Goal: Task Accomplishment & Management: Complete application form

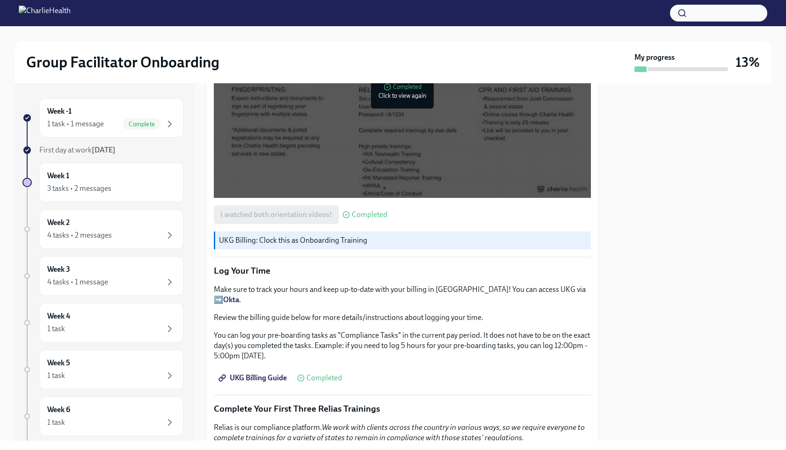
scroll to position [1197, 0]
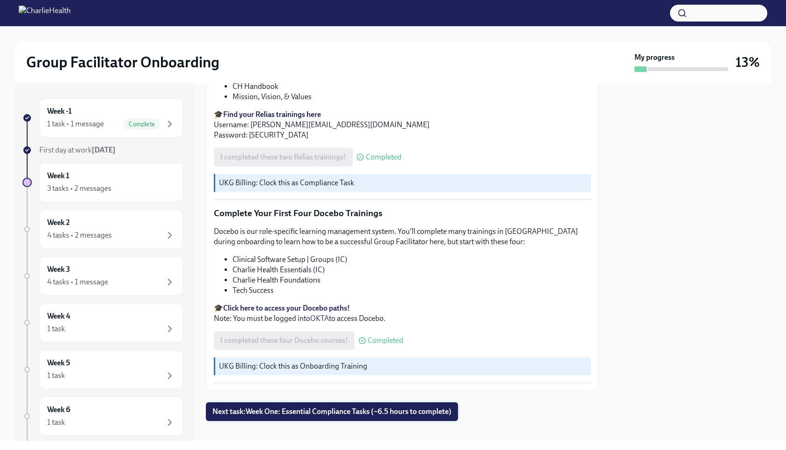
click at [323, 407] on span "Next task : Week One: Essential Compliance Tasks (~6.5 hours to complete)" at bounding box center [332, 411] width 239 height 9
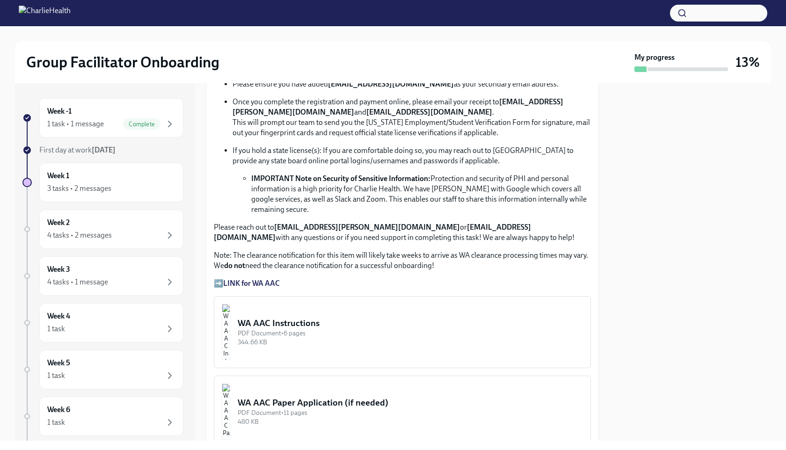
scroll to position [622, 0]
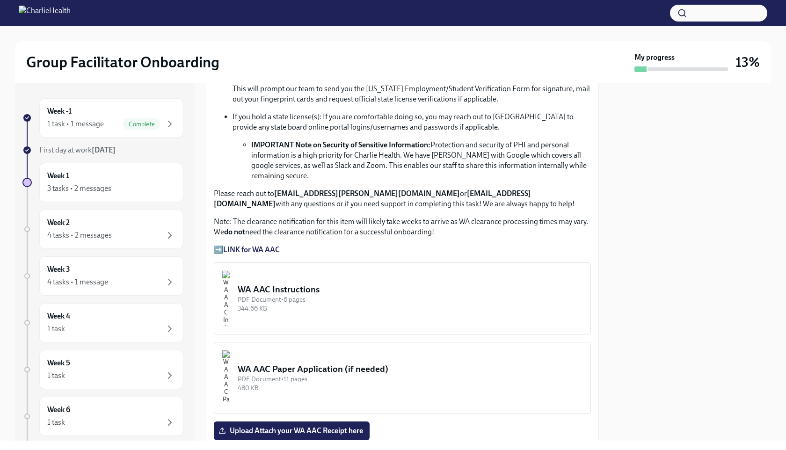
click at [246, 250] on strong "LINK for WA AAC" at bounding box center [251, 249] width 57 height 9
click at [286, 287] on div "WA AAC Instructions" at bounding box center [410, 290] width 345 height 12
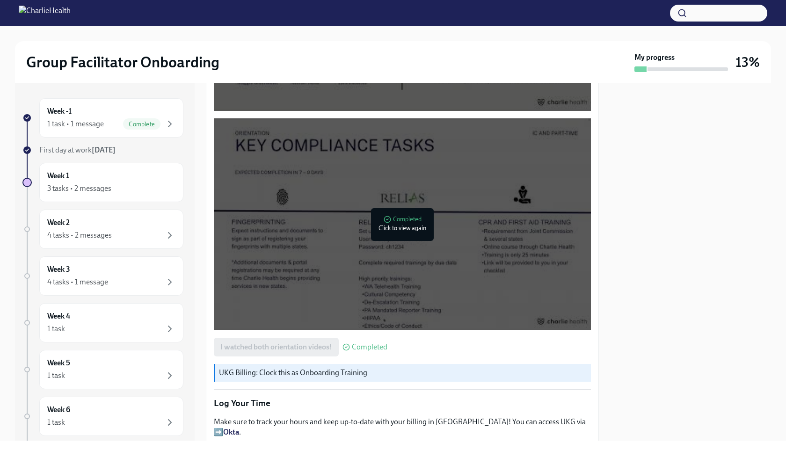
scroll to position [1197, 0]
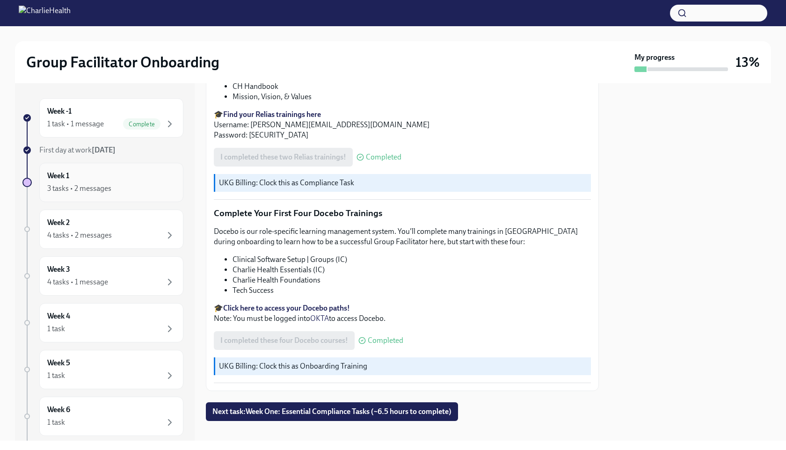
click at [137, 185] on div "3 tasks • 2 messages" at bounding box center [111, 188] width 128 height 11
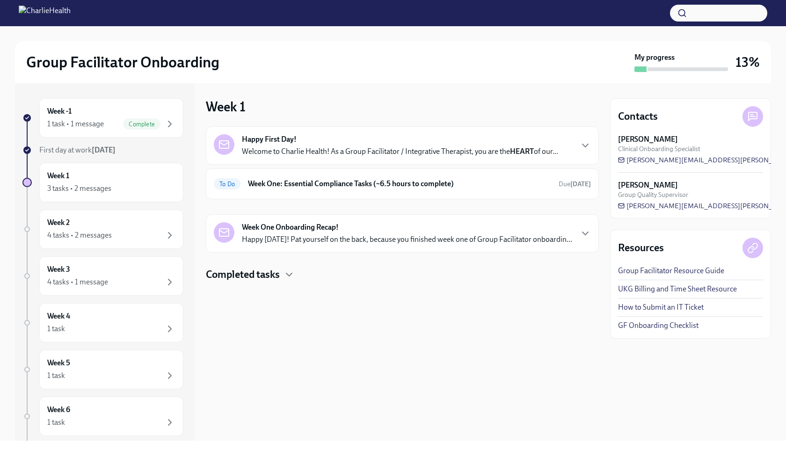
click at [283, 235] on p "Happy [DATE]! Pat yourself on the back, because you finished week one of Group …" at bounding box center [407, 240] width 331 height 10
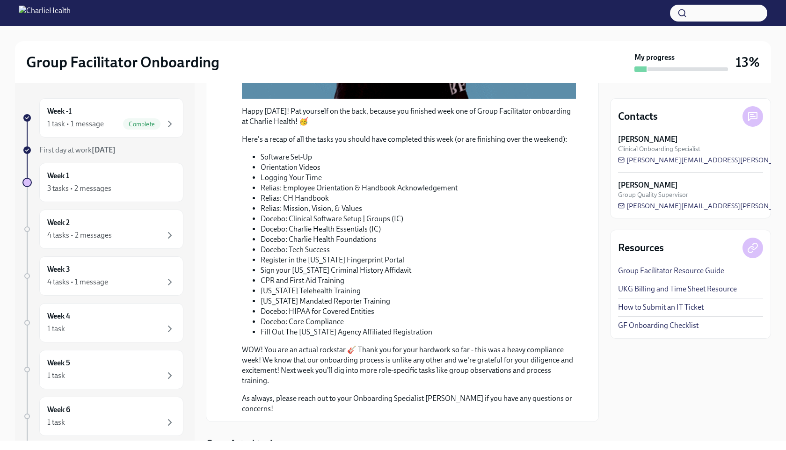
scroll to position [392, 0]
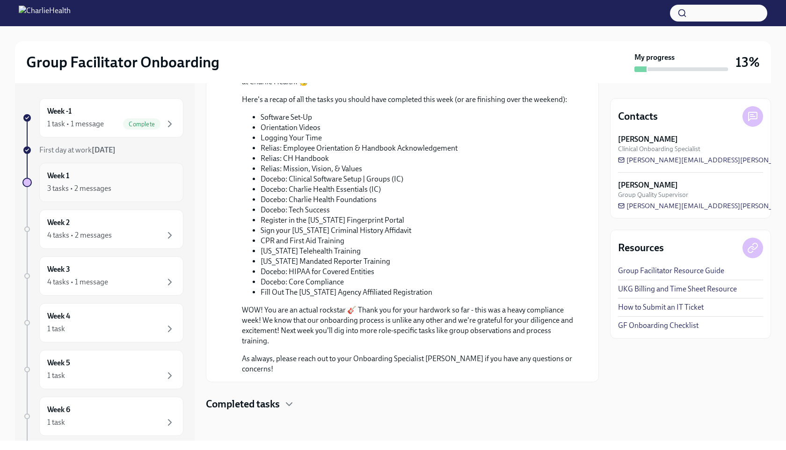
click at [65, 176] on h6 "Week 1" at bounding box center [58, 176] width 22 height 10
click at [65, 179] on h6 "Week 1" at bounding box center [58, 176] width 22 height 10
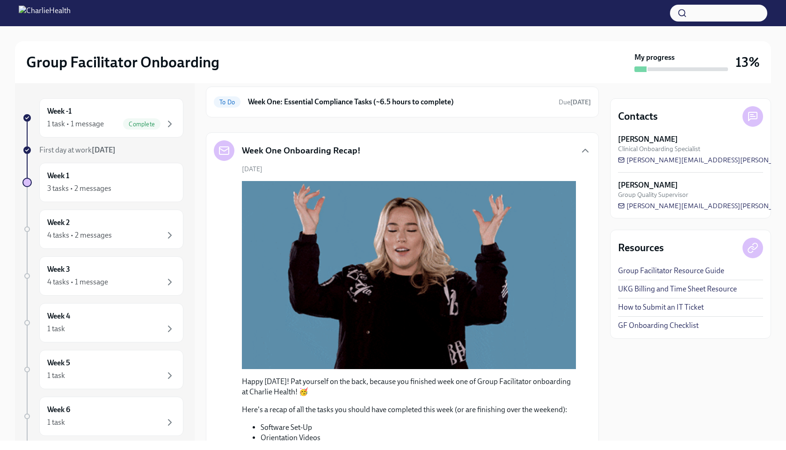
scroll to position [0, 0]
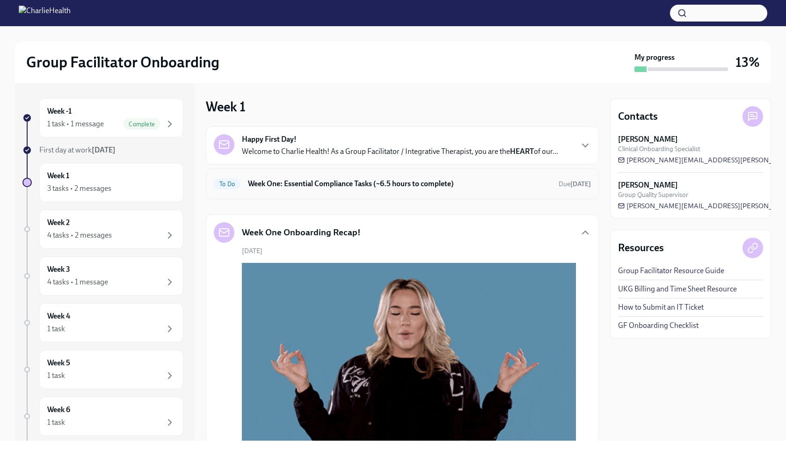
click at [301, 176] on div "To Do Week One: Essential Compliance Tasks (~6.5 hours to complete) Due [DATE]" at bounding box center [402, 184] width 393 height 31
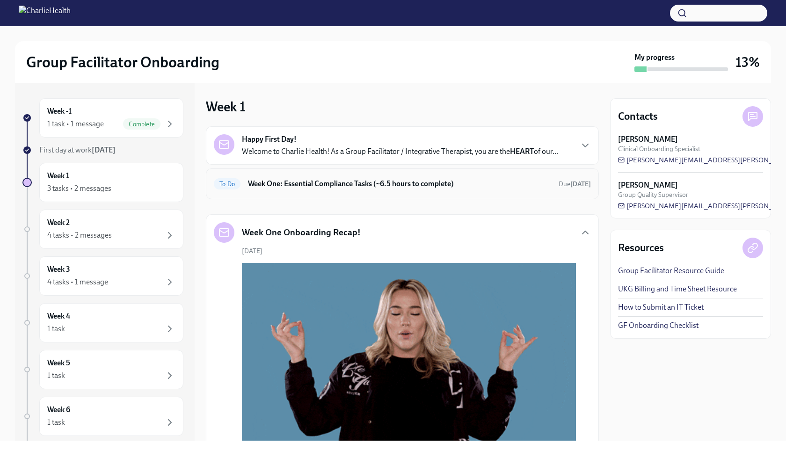
click at [299, 184] on h6 "Week One: Essential Compliance Tasks (~6.5 hours to complete)" at bounding box center [399, 184] width 303 height 10
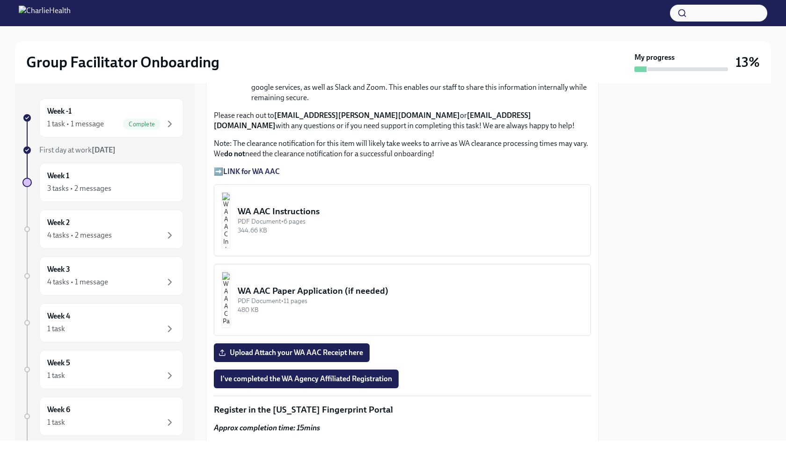
scroll to position [739, 0]
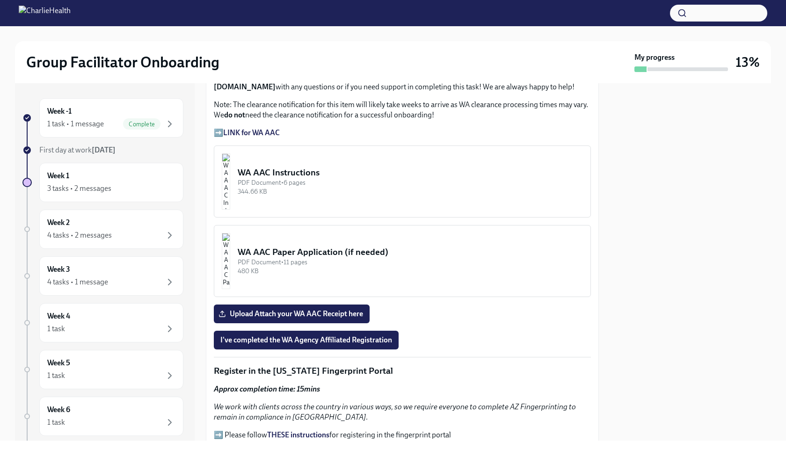
click at [282, 250] on div "WA AAC Paper Application (if needed)" at bounding box center [410, 252] width 345 height 12
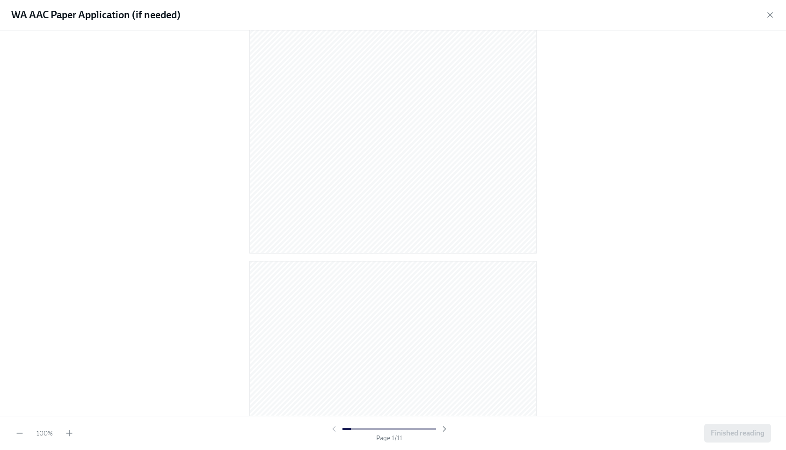
scroll to position [0, 0]
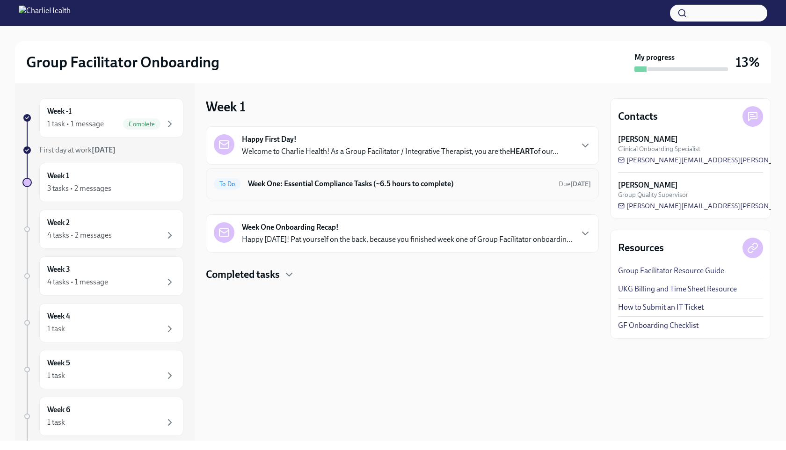
click at [336, 183] on h6 "Week One: Essential Compliance Tasks (~6.5 hours to complete)" at bounding box center [399, 184] width 303 height 10
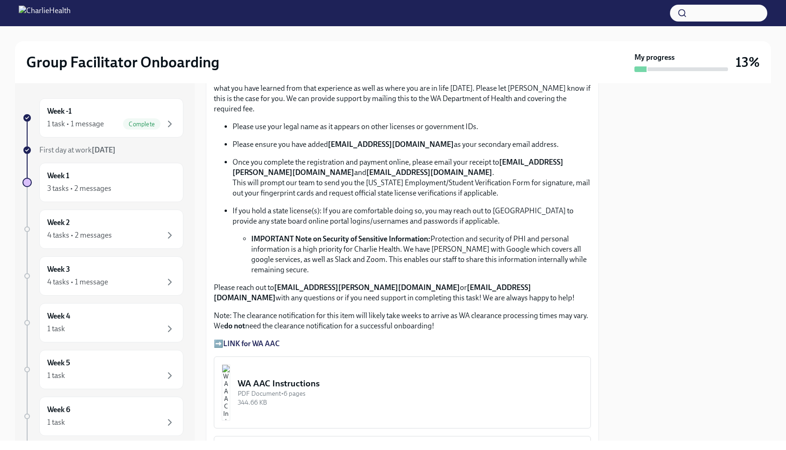
scroll to position [575, 0]
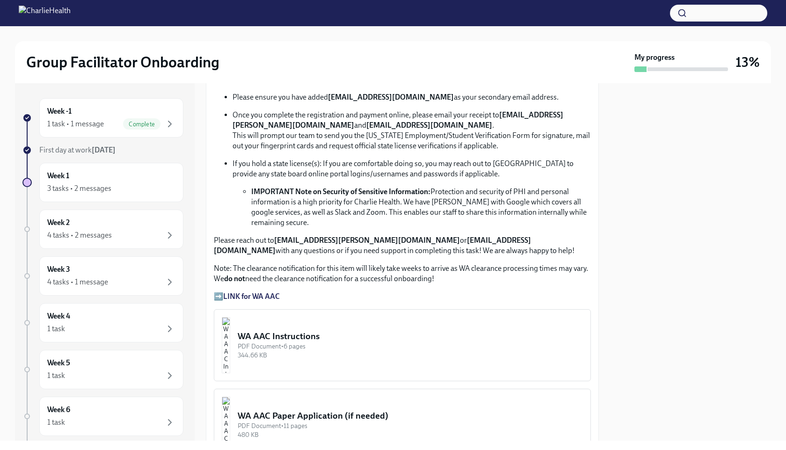
click at [322, 366] on button "WA AAC Instructions PDF Document • 6 pages 344.66 KB" at bounding box center [402, 345] width 377 height 72
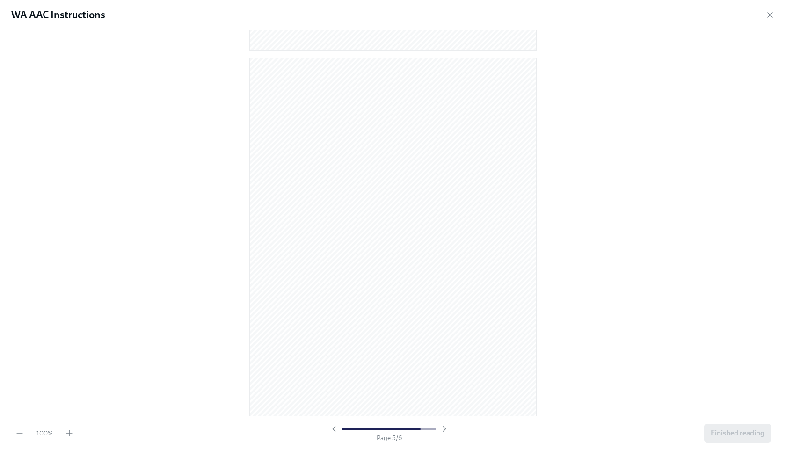
scroll to position [1504, 0]
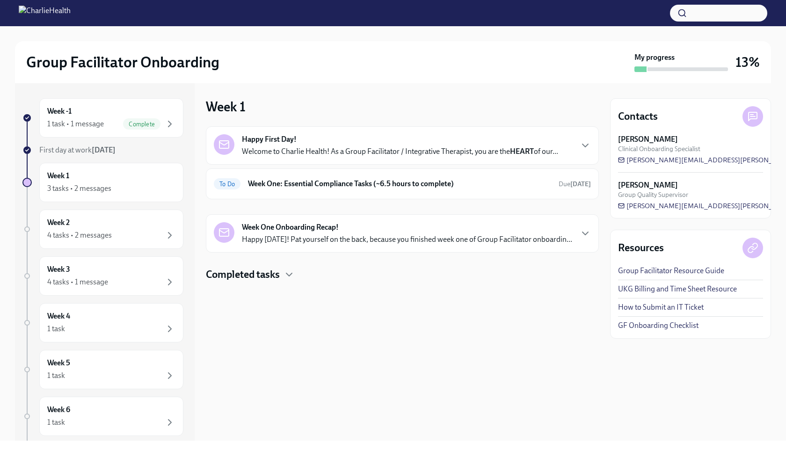
click at [296, 203] on div "Happy First Day! Welcome to Charlie Health! As a Group Facilitator / Integrativ…" at bounding box center [402, 189] width 393 height 126
click at [298, 184] on h6 "Week One: Essential Compliance Tasks (~6.5 hours to complete)" at bounding box center [399, 184] width 303 height 10
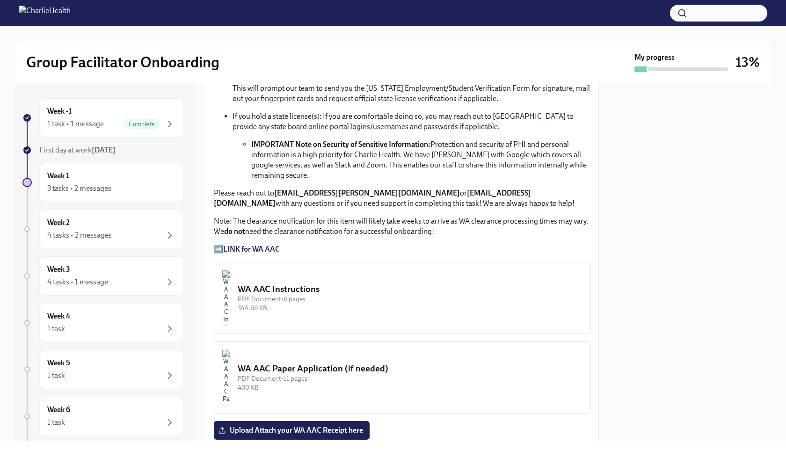
scroll to position [625, 0]
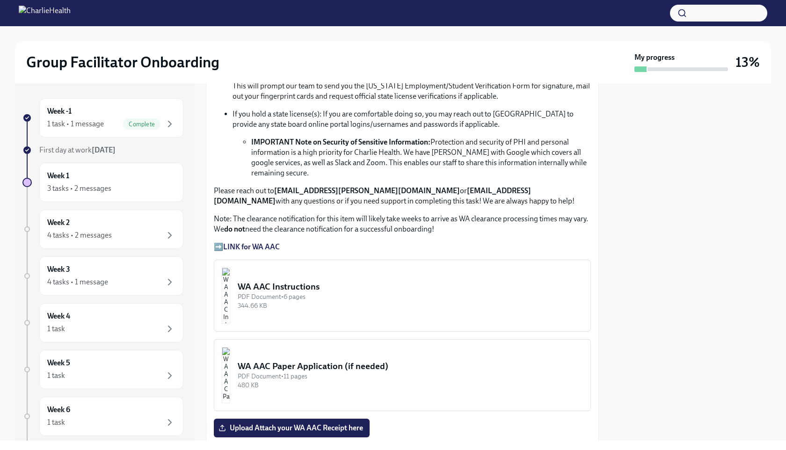
click at [256, 246] on strong "LINK for WA AAC" at bounding box center [251, 246] width 57 height 9
click at [275, 294] on div "PDF Document • 6 pages" at bounding box center [410, 297] width 345 height 9
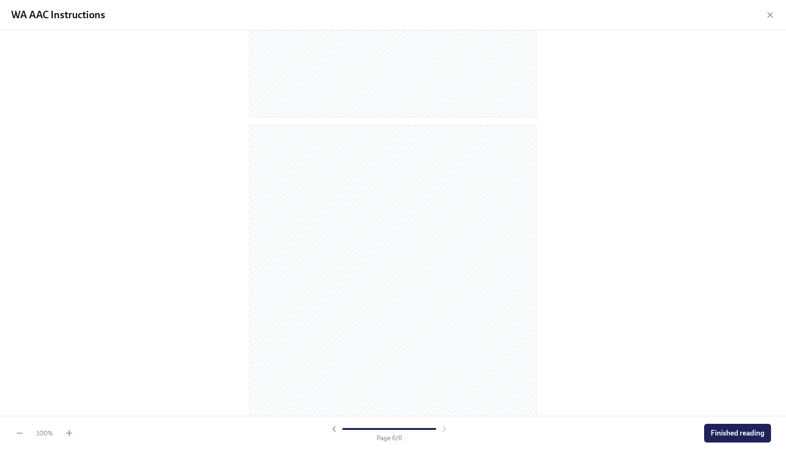
scroll to position [1822, 0]
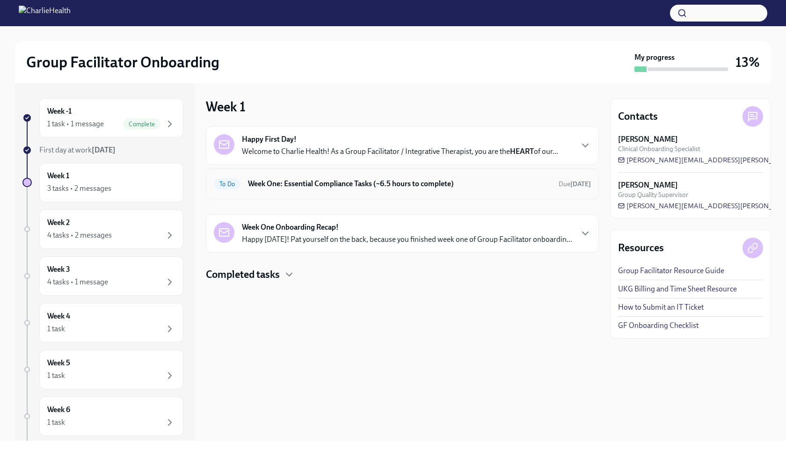
click at [256, 193] on div "To Do Week One: Essential Compliance Tasks (~6.5 hours to complete) Due [DATE]" at bounding box center [402, 184] width 393 height 31
click at [257, 184] on h6 "Week One: Essential Compliance Tasks (~6.5 hours to complete)" at bounding box center [399, 184] width 303 height 10
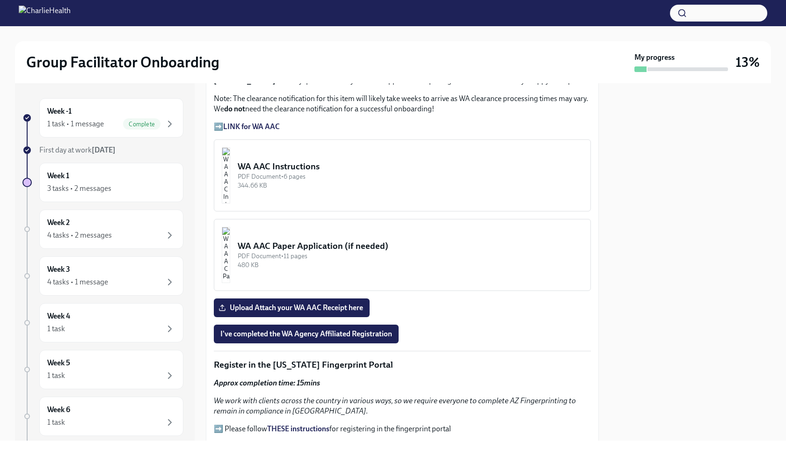
scroll to position [747, 0]
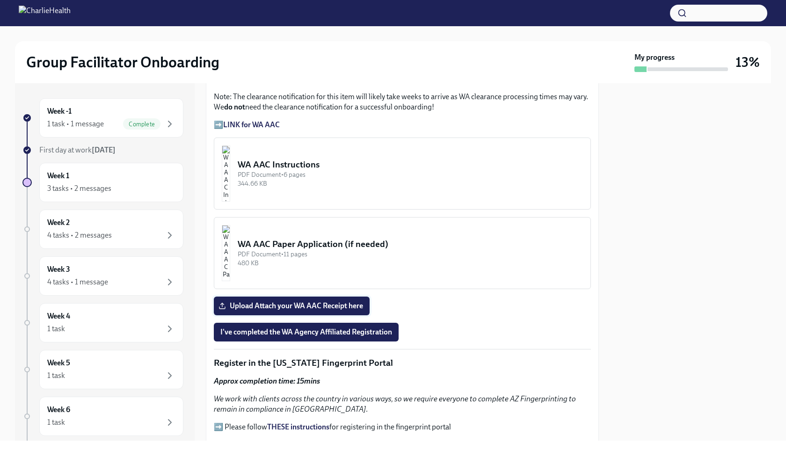
click at [291, 307] on span "Upload Attach your WA AAC Receipt here" at bounding box center [291, 305] width 143 height 9
click at [0, 0] on input "Upload Attach your WA AAC Receipt here" at bounding box center [0, 0] width 0 height 0
click at [246, 304] on span "Upload Attach your WA AAC Receipt here" at bounding box center [291, 305] width 143 height 9
click at [0, 0] on input "Upload Attach your WA AAC Receipt here" at bounding box center [0, 0] width 0 height 0
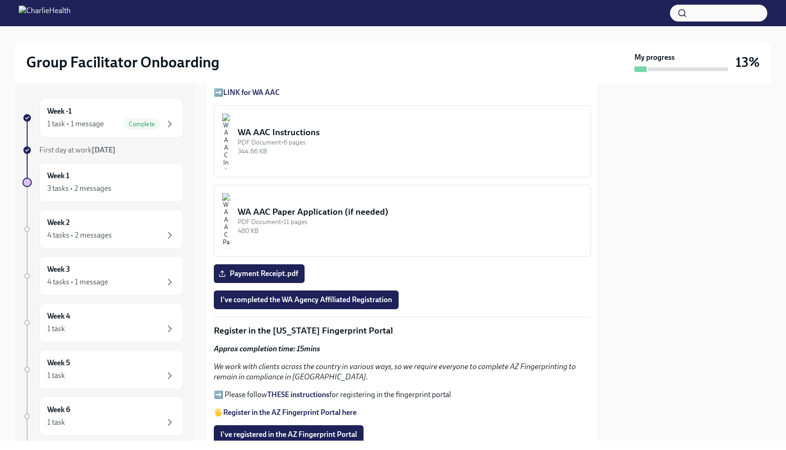
scroll to position [780, 0]
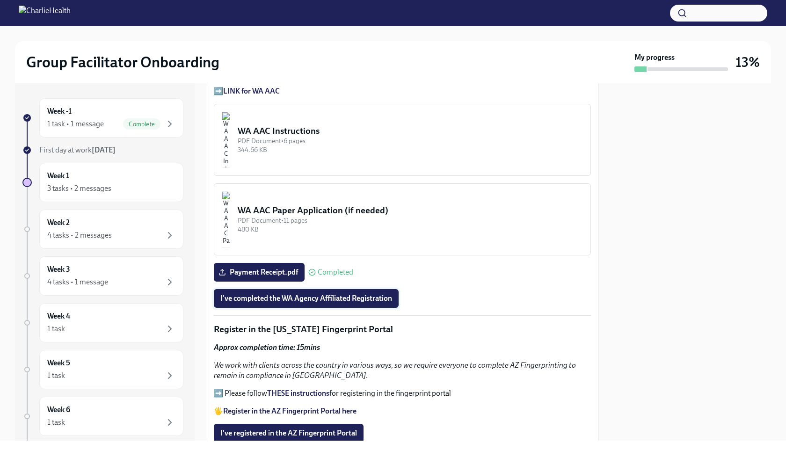
click at [320, 301] on span "I've completed the WA Agency Affiliated Registration" at bounding box center [306, 298] width 172 height 9
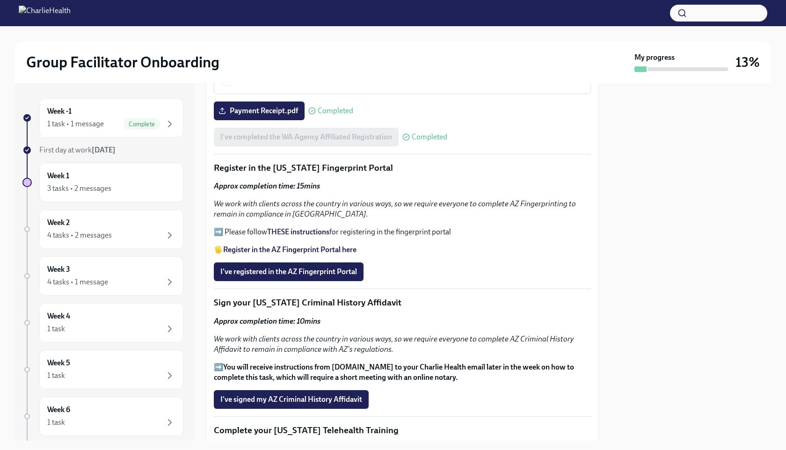
scroll to position [943, 0]
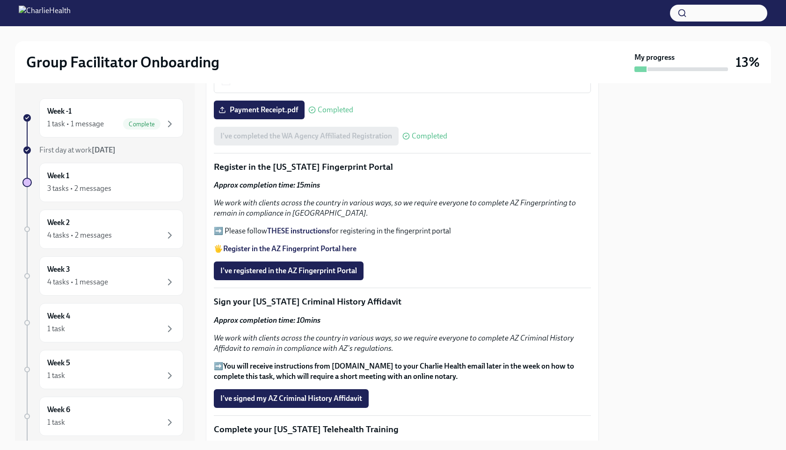
click at [287, 229] on strong "THESE instructions" at bounding box center [298, 231] width 62 height 9
click at [292, 249] on strong "Register in the AZ Fingerprint Portal here" at bounding box center [289, 248] width 133 height 9
click at [279, 230] on strong "THESE instructions" at bounding box center [298, 231] width 62 height 9
click at [245, 272] on span "I've registered in the AZ Fingerprint Portal" at bounding box center [288, 270] width 137 height 9
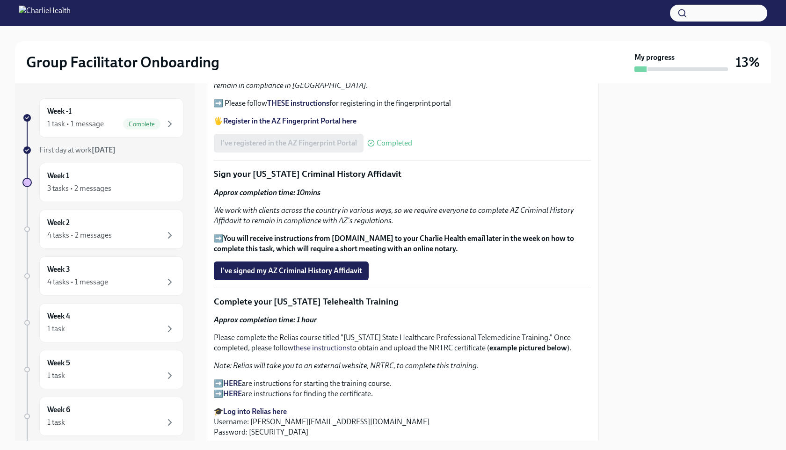
scroll to position [1073, 0]
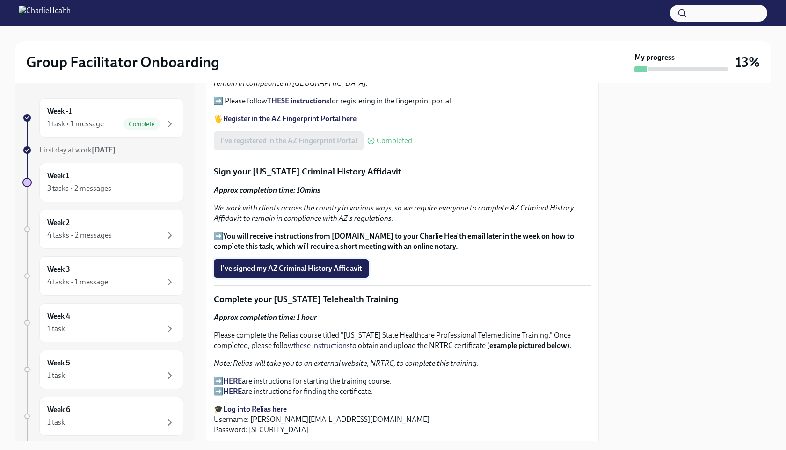
click at [278, 268] on span "I've signed my AZ Criminal History Affidavit" at bounding box center [291, 268] width 142 height 9
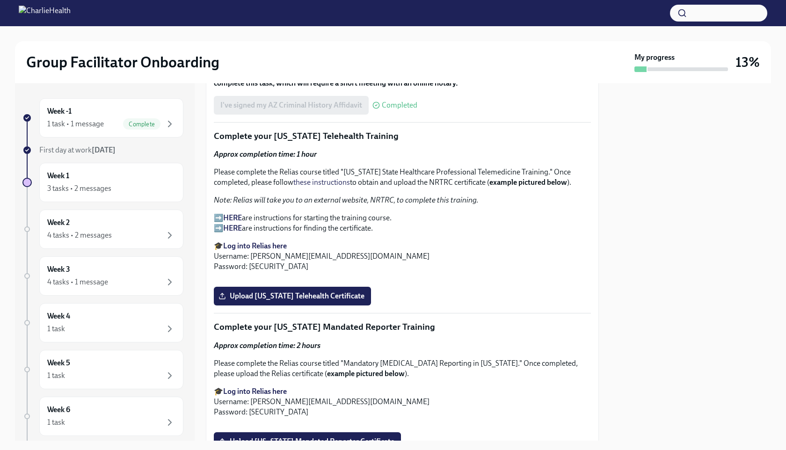
scroll to position [1232, 0]
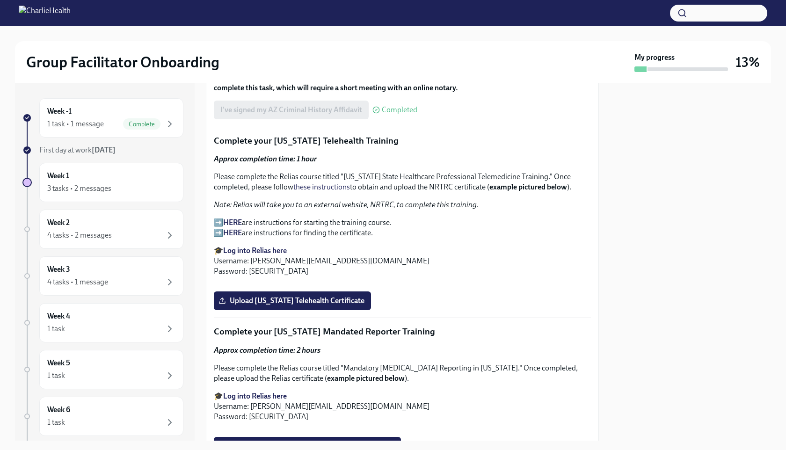
click at [234, 222] on strong "HERE" at bounding box center [232, 222] width 19 height 9
click at [234, 230] on strong "HERE" at bounding box center [232, 232] width 19 height 9
